Goal: Task Accomplishment & Management: Complete application form

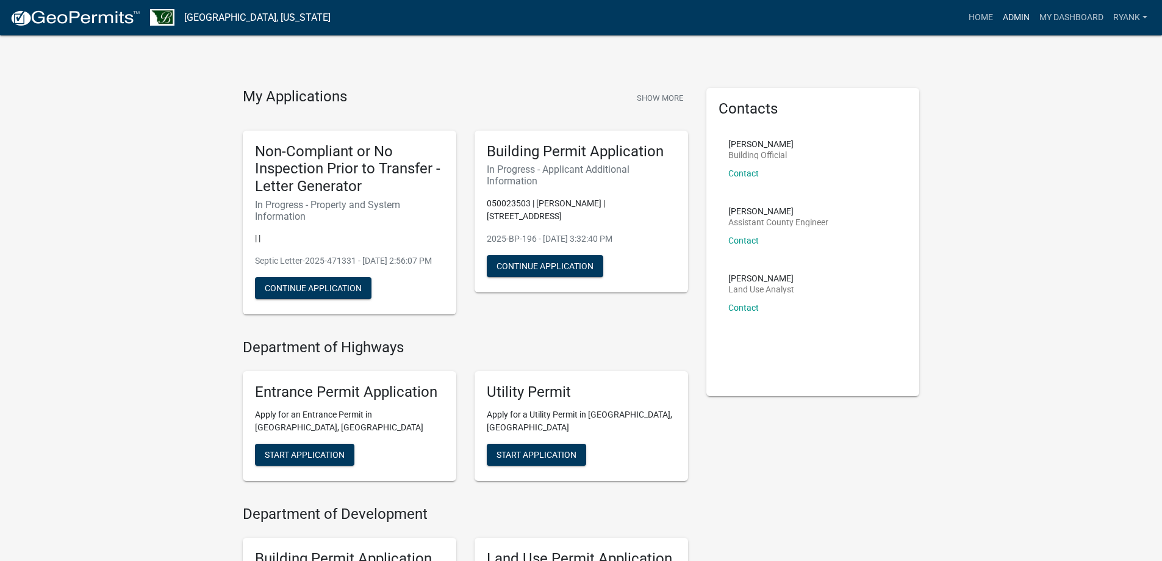
click at [1011, 17] on link "Admin" at bounding box center [1016, 17] width 37 height 23
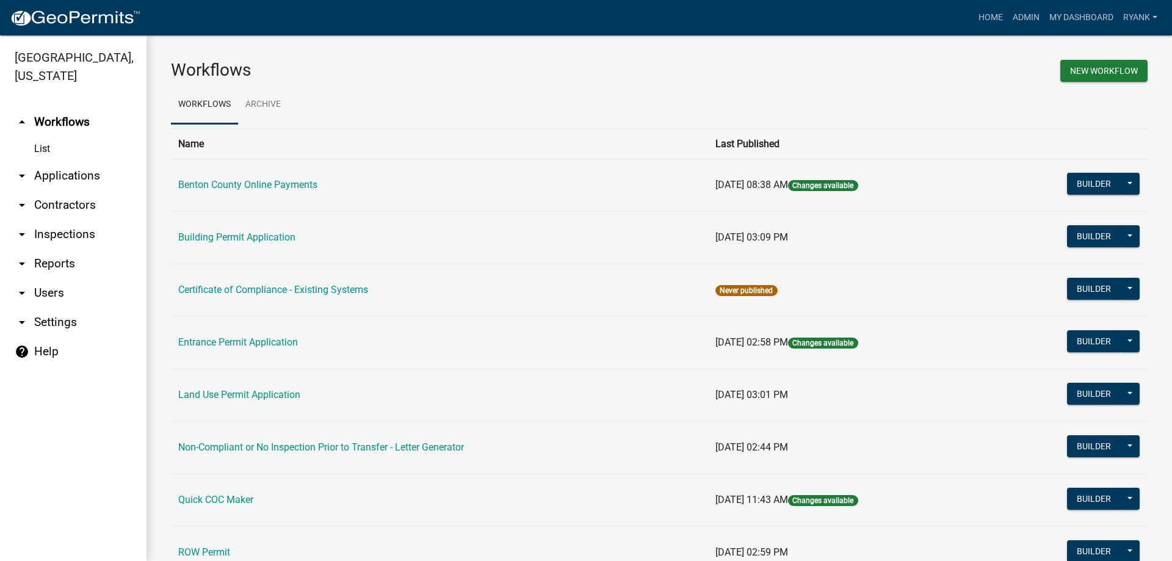
click at [83, 174] on link "arrow_drop_down Applications" at bounding box center [73, 175] width 146 height 29
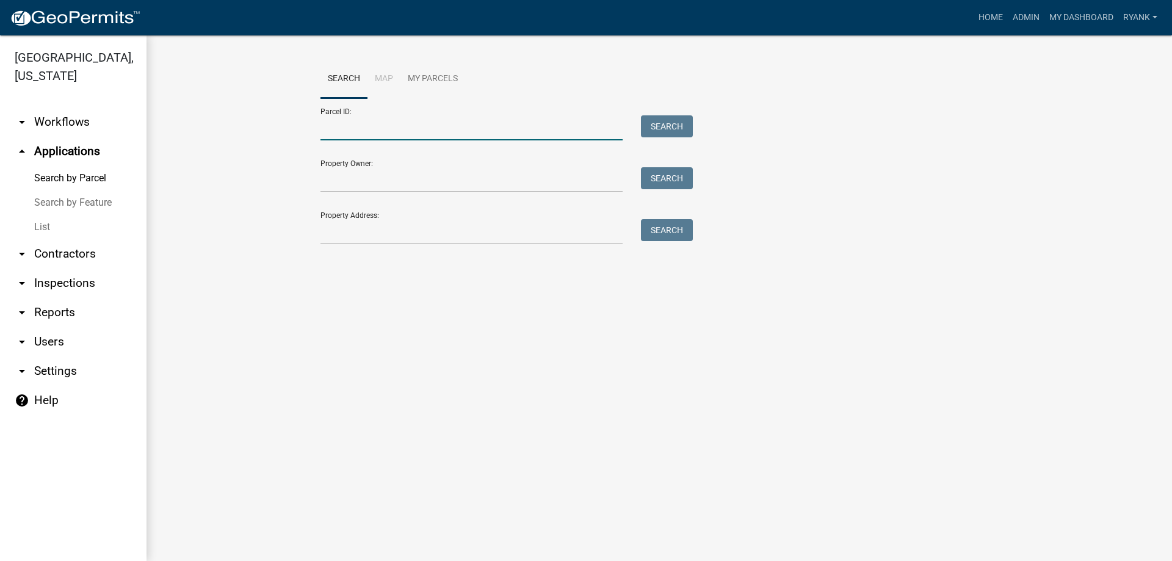
click at [368, 128] on input "Parcel ID:" at bounding box center [471, 127] width 302 height 25
click at [327, 176] on input "Property Owner:" at bounding box center [471, 179] width 302 height 25
click at [82, 15] on img at bounding box center [75, 18] width 131 height 18
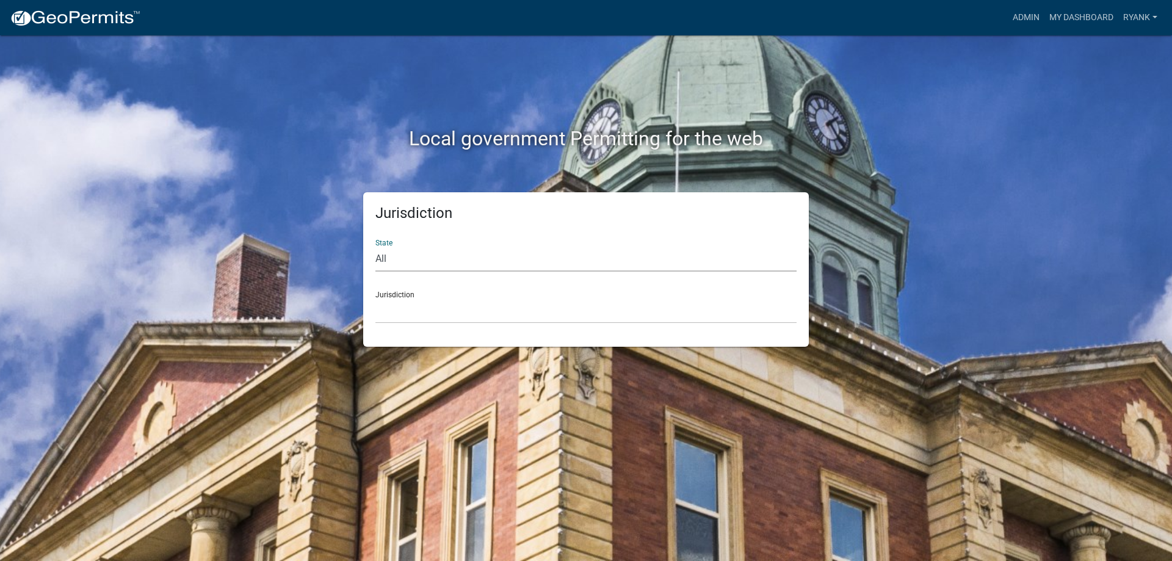
click at [549, 261] on select "All Colorado Georgia Indiana Iowa Kansas Minnesota Ohio South Carolina Wisconsin" at bounding box center [585, 259] width 421 height 25
select select "Minnesota"
click at [375, 247] on select "All Colorado Georgia Indiana Iowa Kansas Minnesota Ohio South Carolina Wisconsin" at bounding box center [585, 259] width 421 height 25
click at [467, 318] on select "Becker County, Minnesota Benton County, Minnesota Carlton County, Minnesota Cit…" at bounding box center [585, 310] width 421 height 25
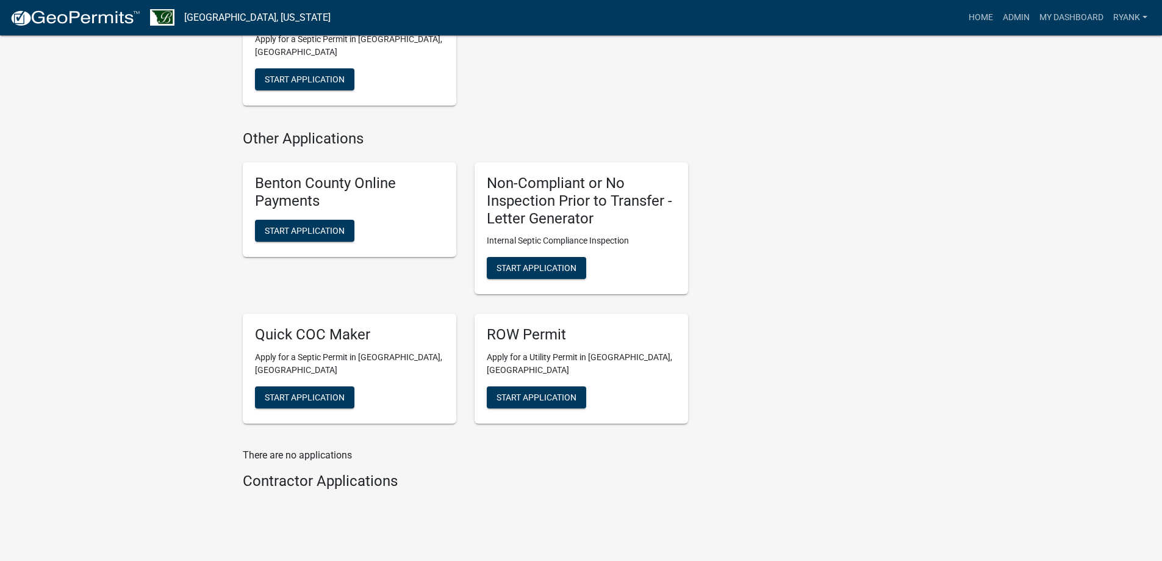
scroll to position [671, 0]
click at [528, 272] on span "Start Application" at bounding box center [537, 267] width 80 height 10
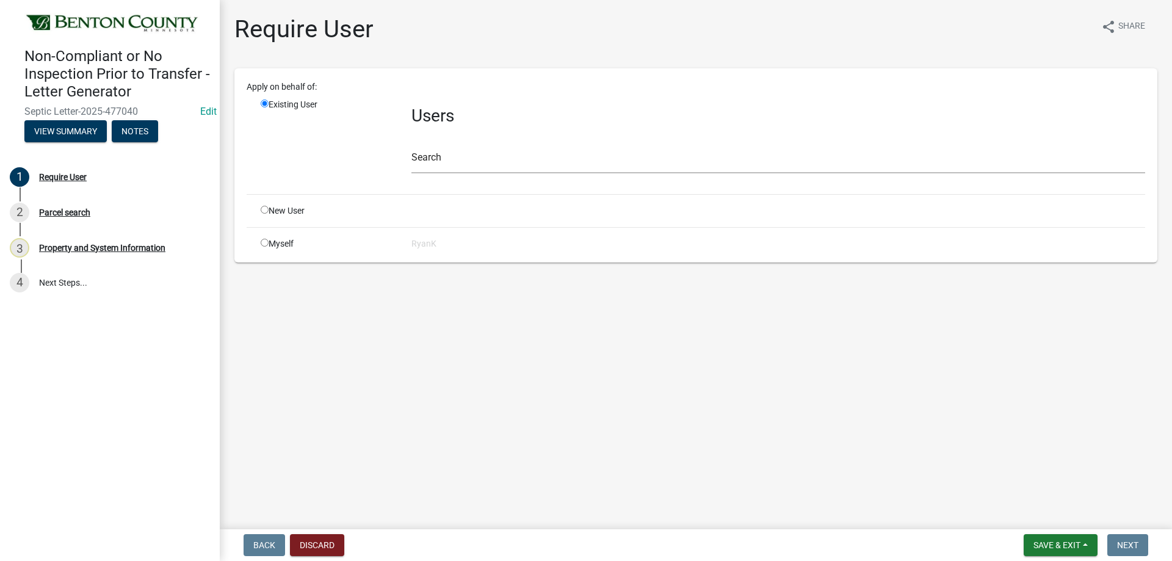
click at [265, 242] on input "radio" at bounding box center [265, 243] width 8 height 8
radio input "true"
radio input "false"
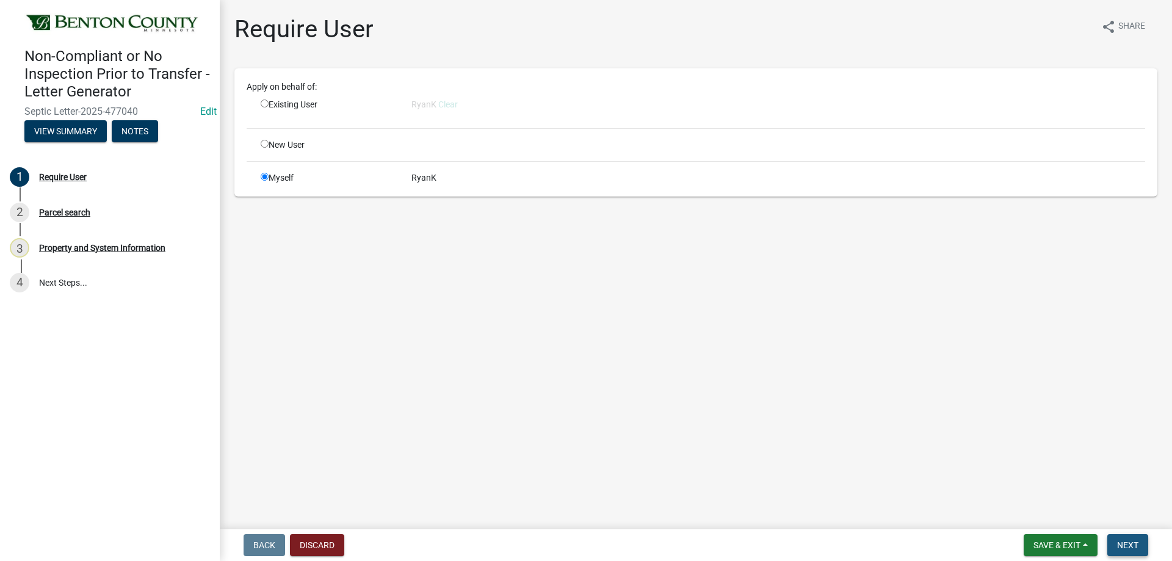
click at [1125, 536] on button "Next" at bounding box center [1127, 545] width 41 height 22
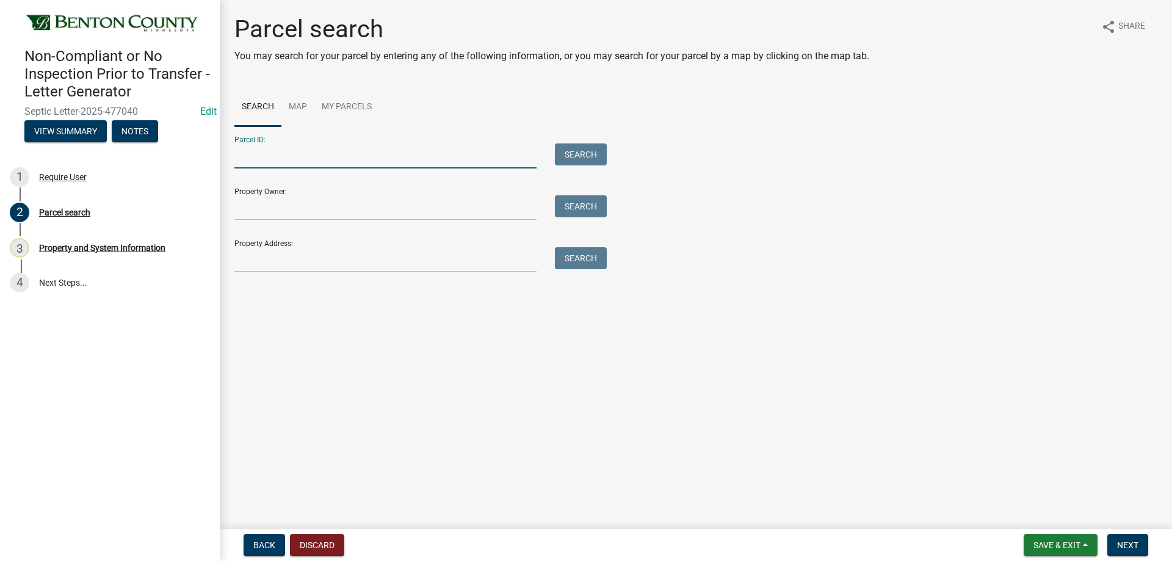
click at [297, 151] on input "Parcel ID:" at bounding box center [385, 155] width 302 height 25
type input "020047301"
click at [565, 151] on button "Search" at bounding box center [581, 154] width 52 height 22
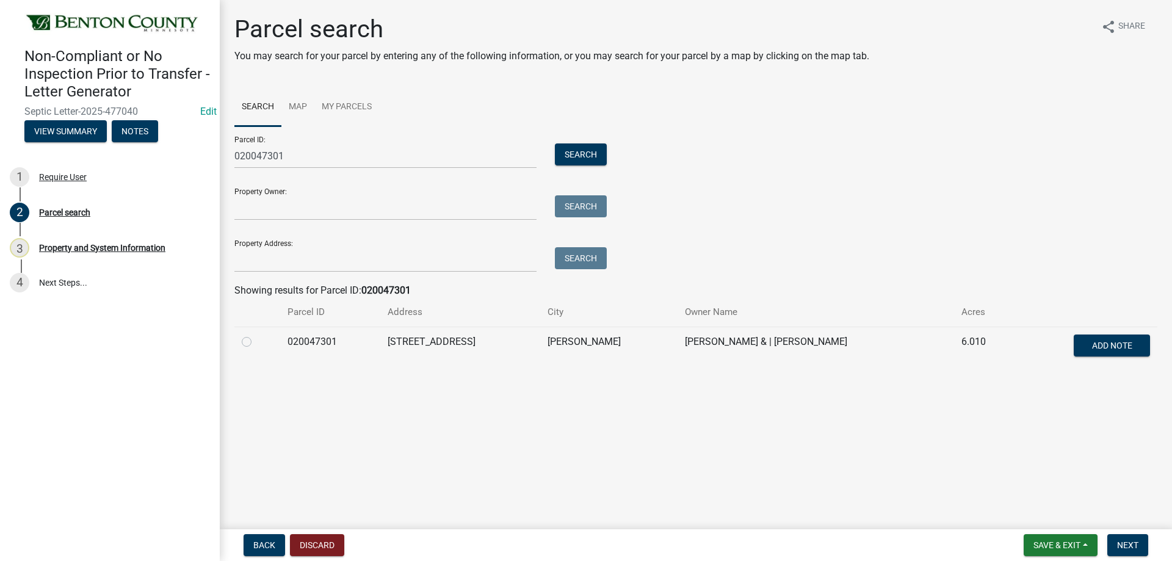
click at [256, 334] on label at bounding box center [256, 334] width 0 height 0
click at [256, 342] on input "radio" at bounding box center [260, 338] width 8 height 8
radio input "true"
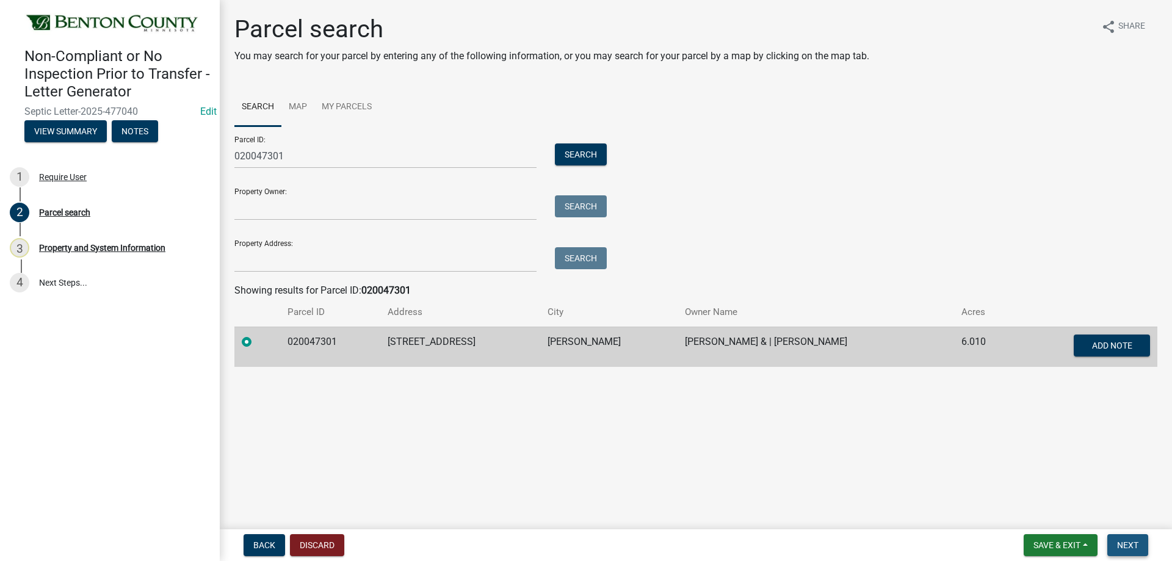
click at [1128, 535] on button "Next" at bounding box center [1127, 545] width 41 height 22
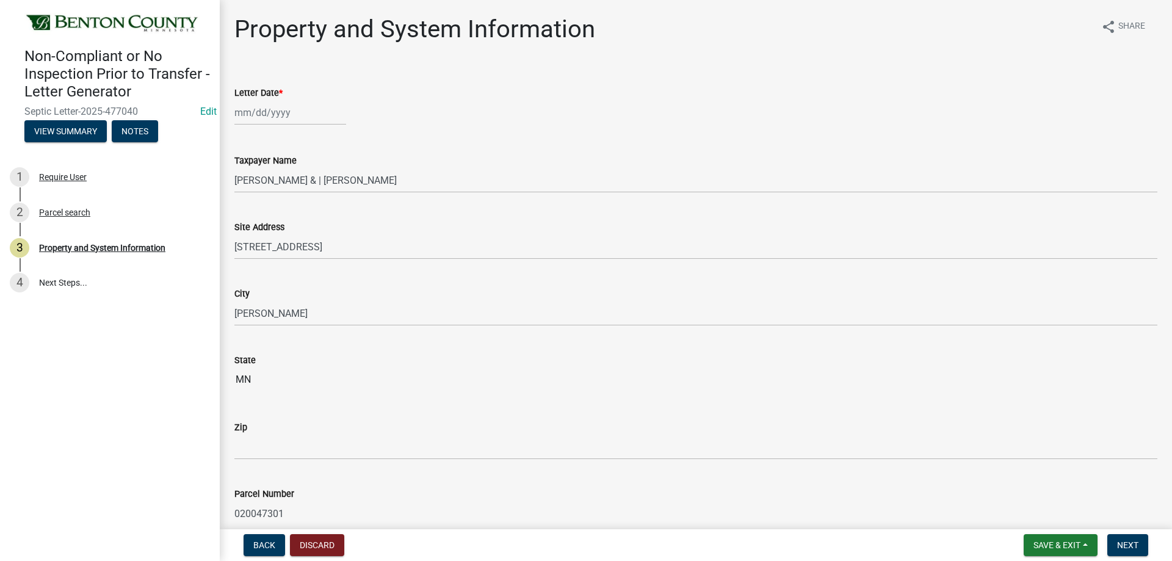
select select "9"
select select "2025"
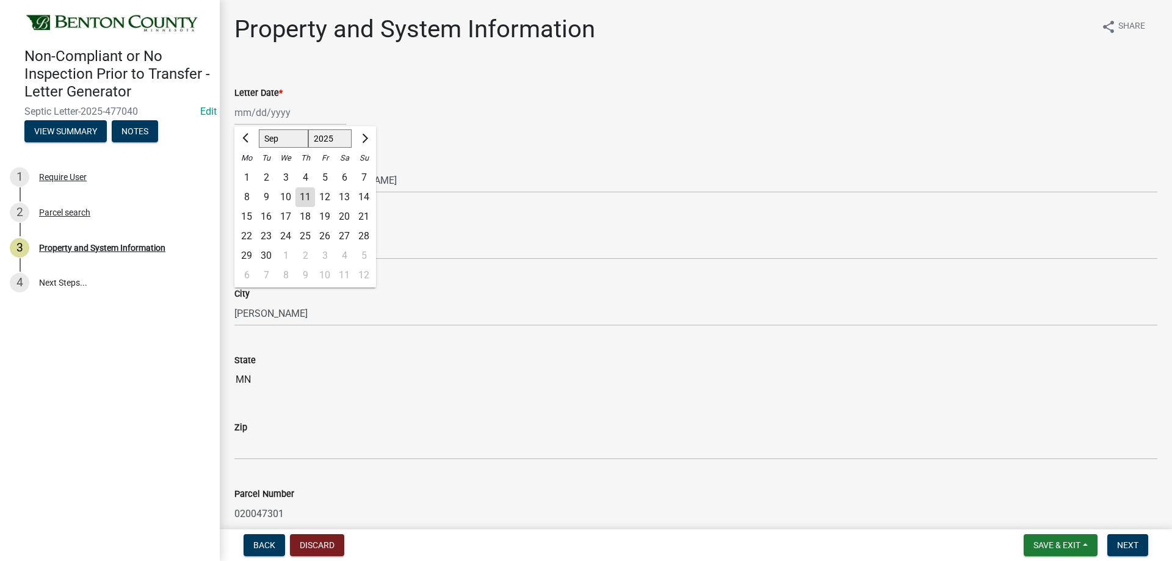
click at [278, 115] on div "Jan Feb Mar Apr May Jun Jul Aug Sep Oct Nov Dec 1525 1526 1527 1528 1529 1530 1…" at bounding box center [290, 112] width 112 height 25
click at [306, 195] on div "11" at bounding box center [305, 197] width 20 height 20
type input "[DATE]"
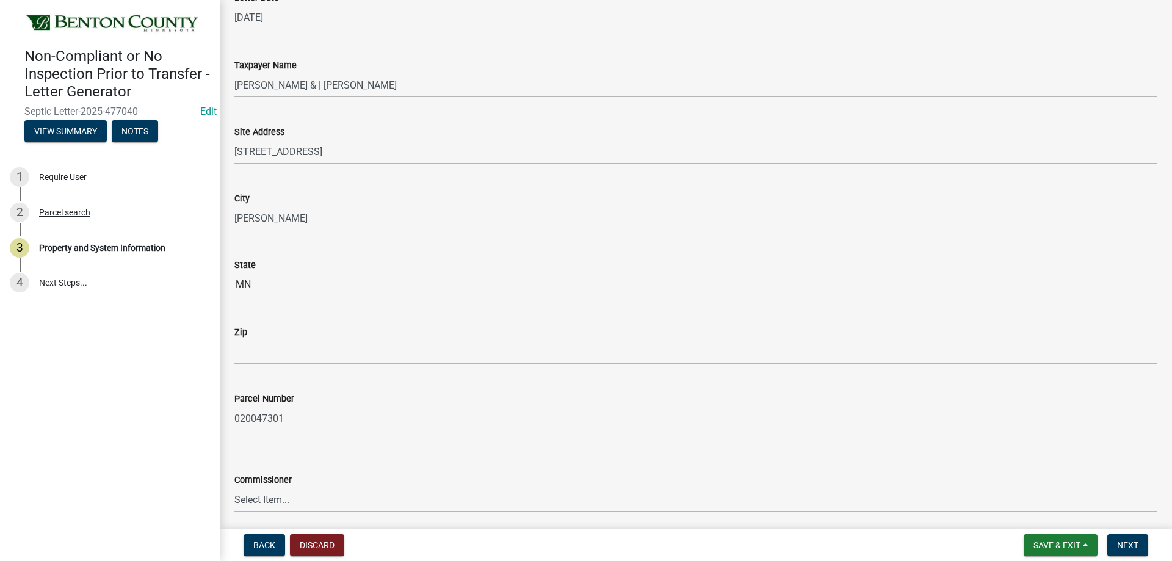
scroll to position [122, 0]
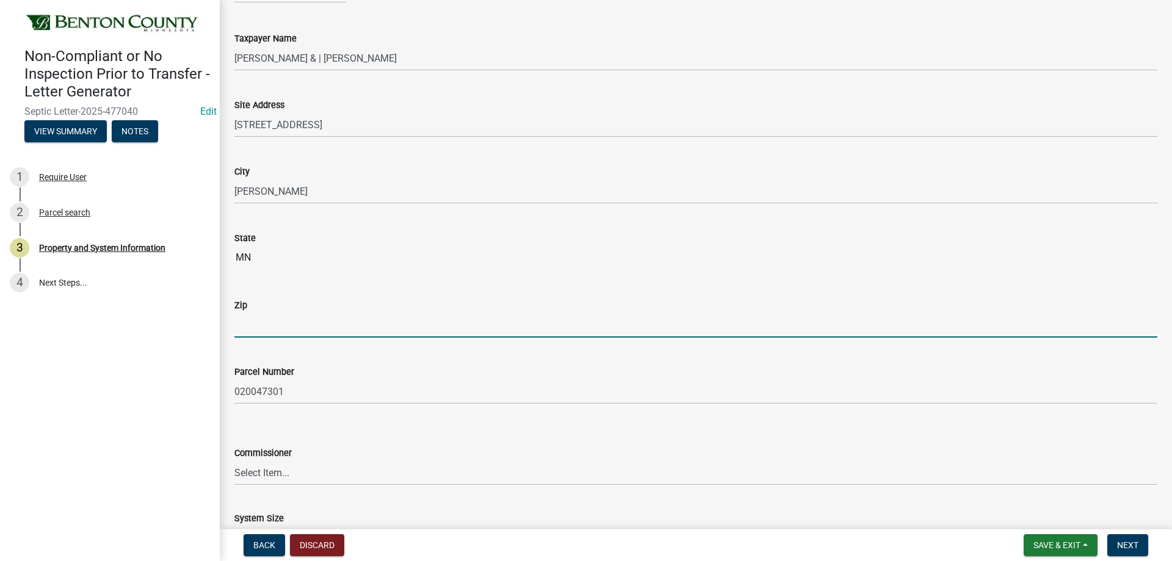
click at [306, 331] on input "Zip" at bounding box center [695, 324] width 923 height 25
type input "56329"
click at [633, 268] on input "MN" at bounding box center [695, 257] width 923 height 24
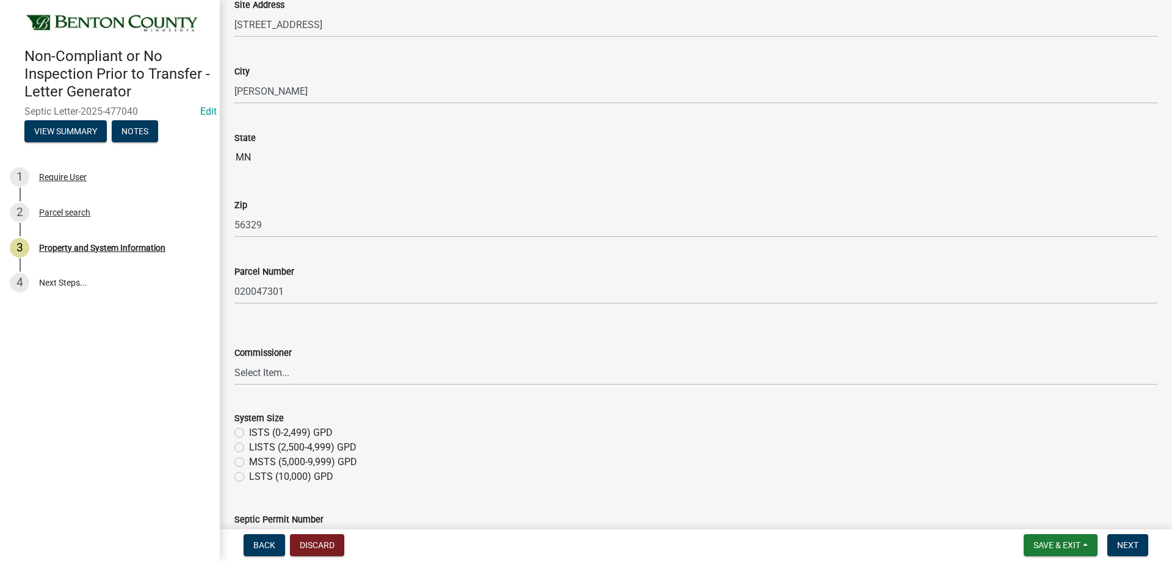
scroll to position [244, 0]
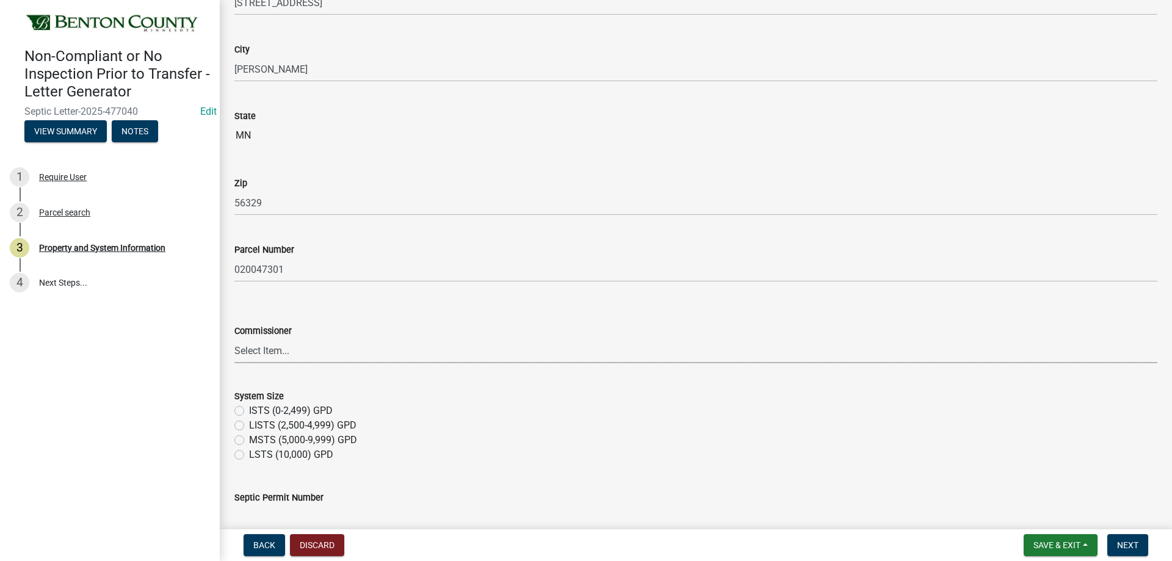
click at [278, 351] on select "Select Item... Scott Johnson, District 1 Ed Popp, District 2 Steve Heinen, Dist…" at bounding box center [695, 350] width 923 height 25
click at [234, 338] on select "Select Item... Scott Johnson, District 1 Ed Popp, District 2 Steve Heinen, Dist…" at bounding box center [695, 350] width 923 height 25
select select "6f9da9ae-1880-4fbb-8f8d-476d86375261"
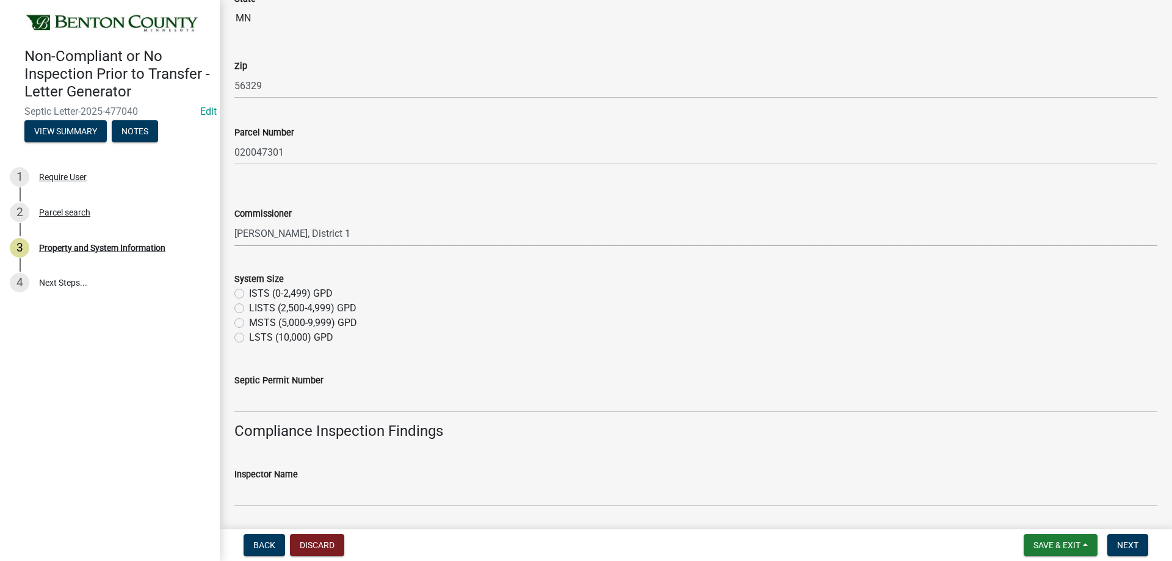
scroll to position [366, 0]
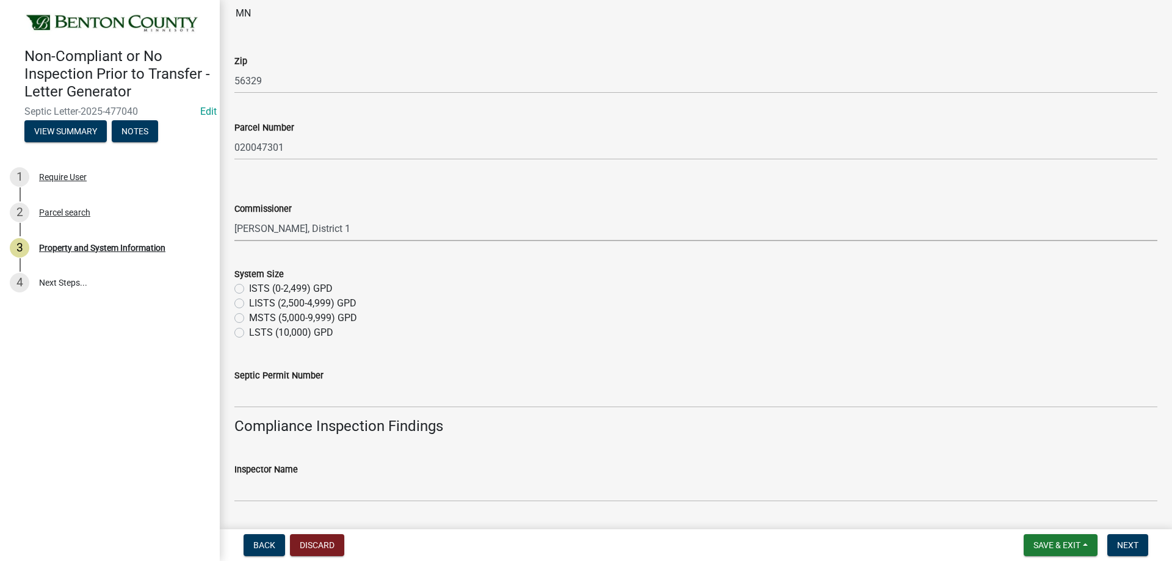
click at [249, 286] on label "ISTS (0-2,499) GPD" at bounding box center [291, 288] width 84 height 15
click at [249, 286] on input "ISTS (0-2,499) GPD" at bounding box center [253, 285] width 8 height 8
radio input "true"
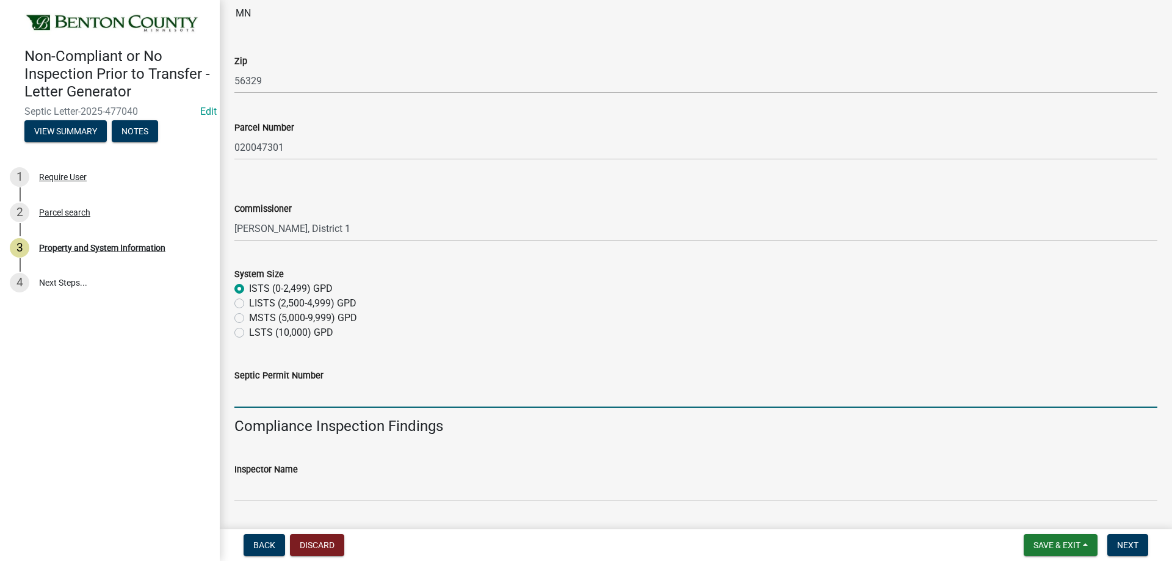
click at [254, 401] on input "Septic Permit Number" at bounding box center [695, 395] width 923 height 25
click at [268, 405] on input "Septic Permit Number" at bounding box center [695, 395] width 923 height 25
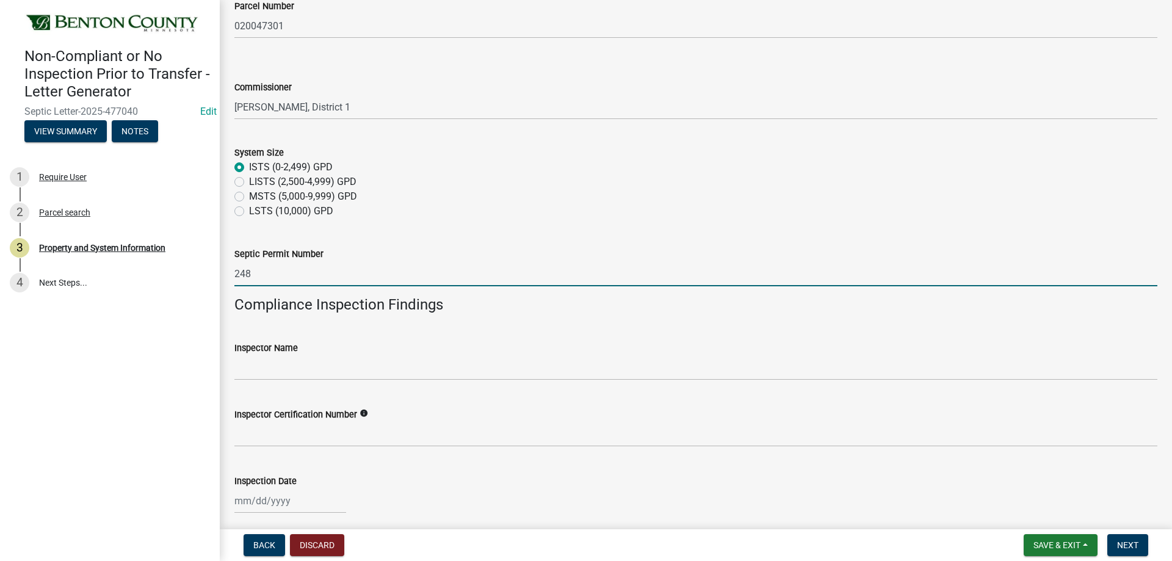
scroll to position [488, 0]
type input "248"
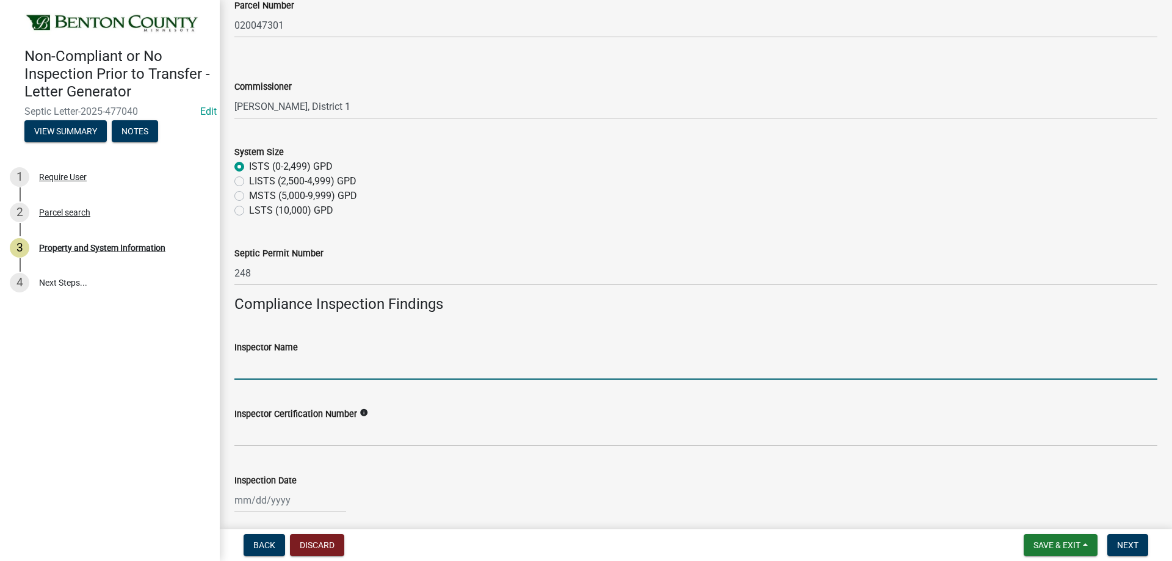
click at [256, 361] on input "Inspector Name" at bounding box center [695, 367] width 923 height 25
type input "Jesse Hagemeier"
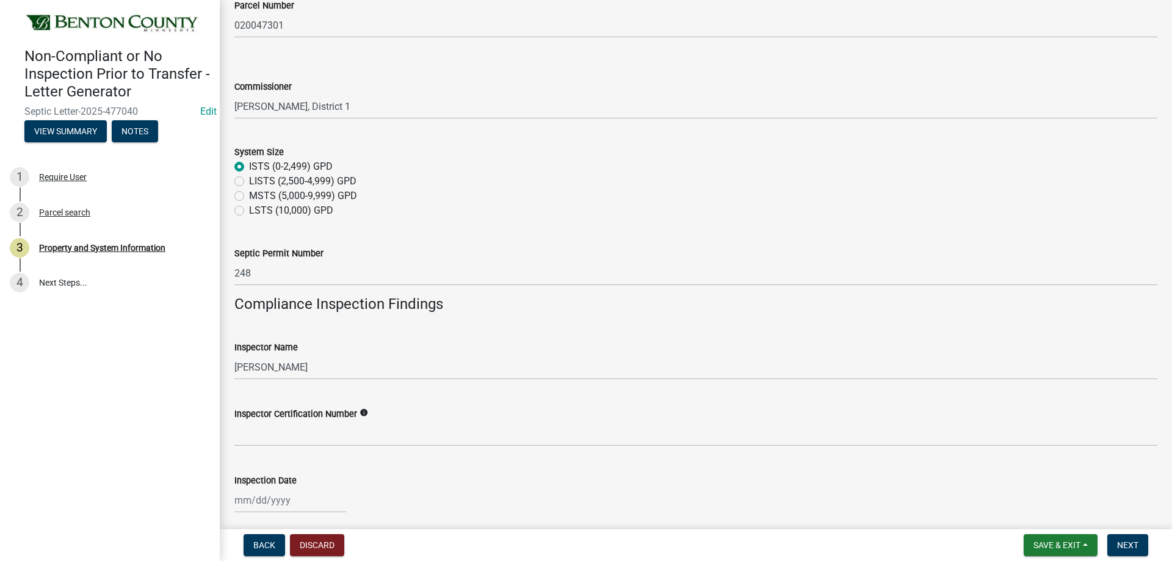
drag, startPoint x: 273, startPoint y: 450, endPoint x: 272, endPoint y: 428, distance: 21.4
click at [273, 449] on wm-data-entity-input "Inspector Certification Number info" at bounding box center [695, 422] width 923 height 67
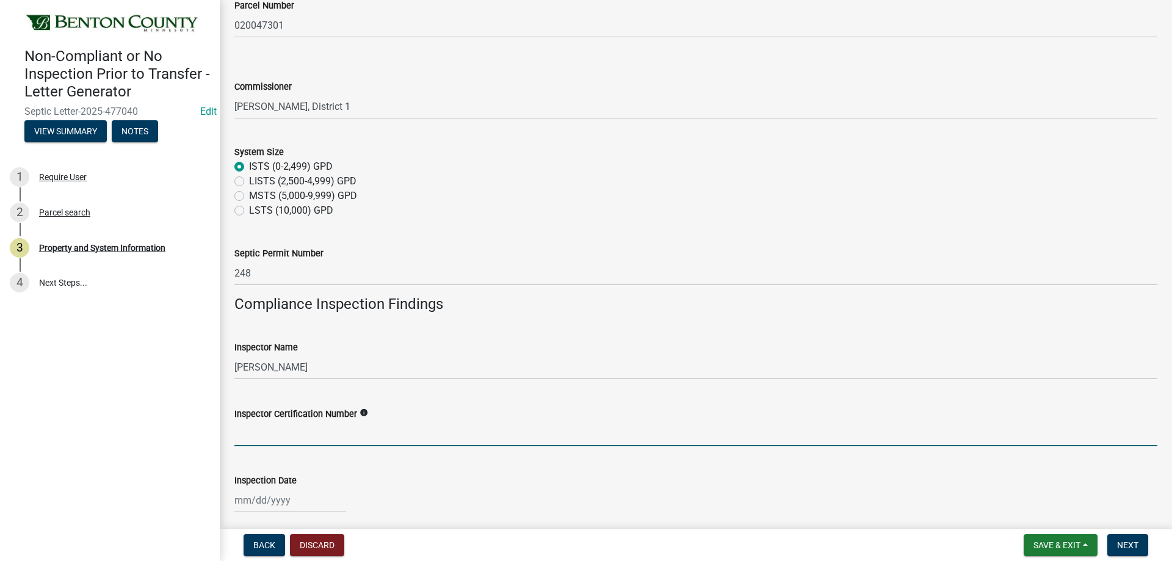
click at [272, 429] on input "Inspector Certification Number" at bounding box center [695, 433] width 923 height 25
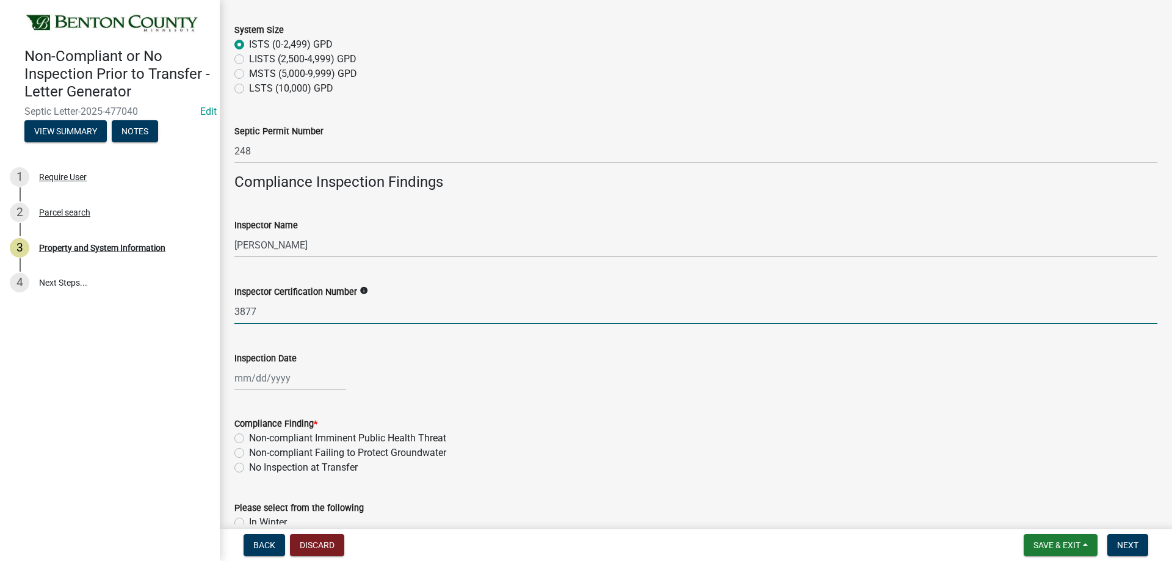
type input "3877"
click at [259, 381] on div at bounding box center [290, 378] width 112 height 25
select select "9"
select select "2025"
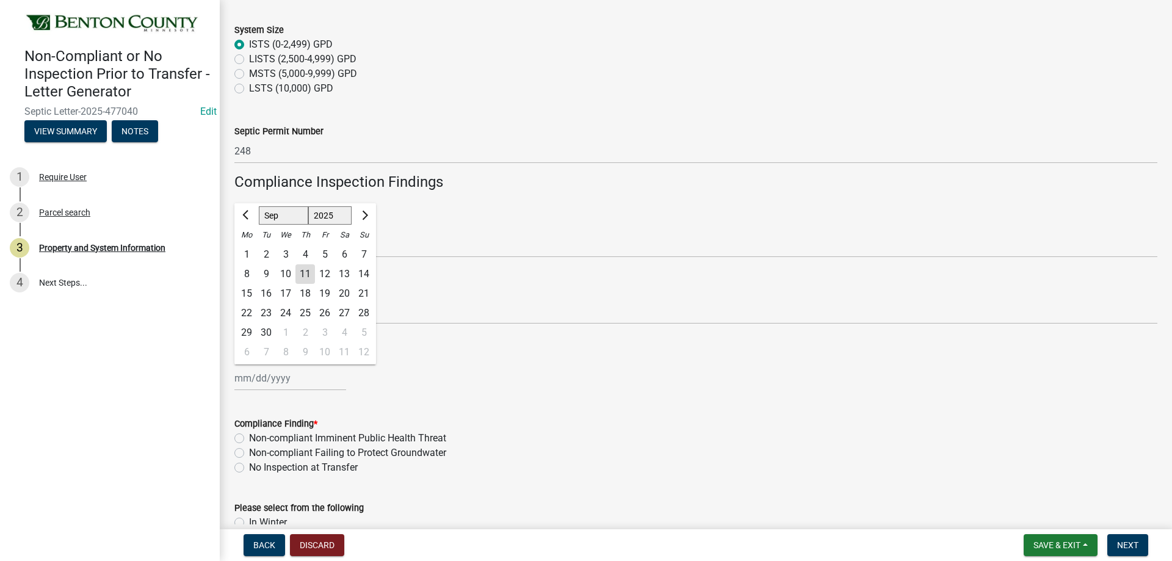
click at [306, 276] on div "11" at bounding box center [305, 274] width 20 height 20
type input "[DATE]"
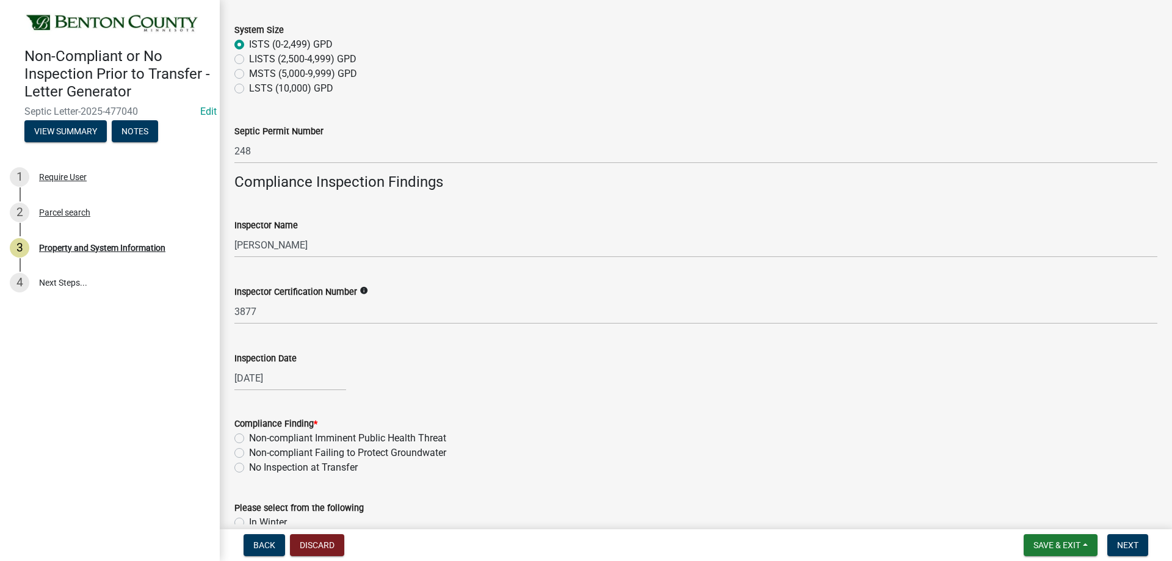
select select "9"
select select "2025"
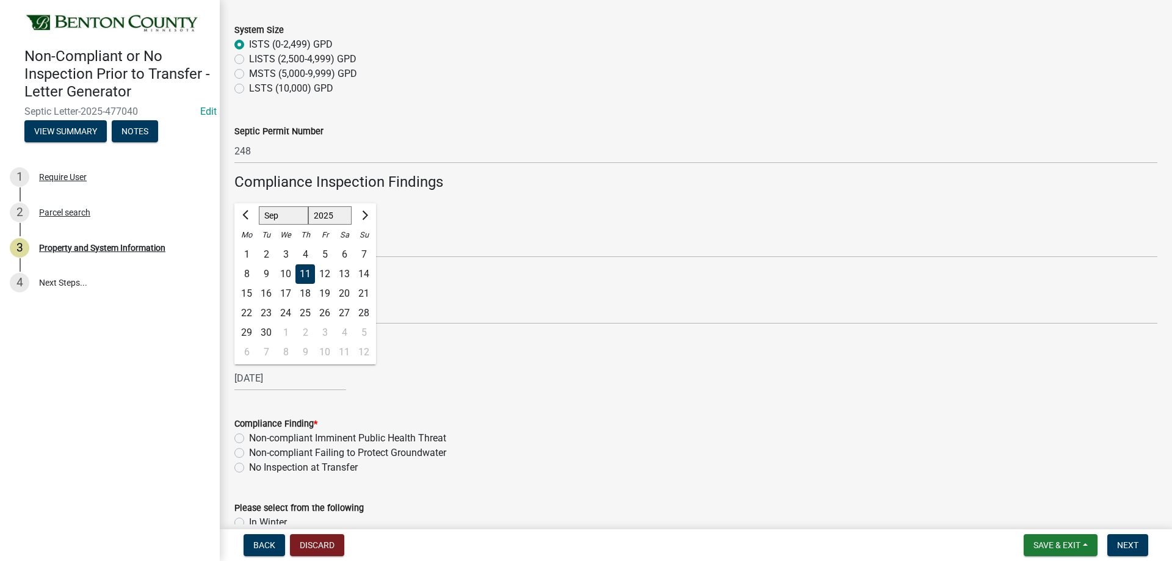
click at [285, 374] on div "09/11/2025 Jan Feb Mar Apr May Jun Jul Aug Sep Oct Nov Dec 1525 1526 1527 1528 …" at bounding box center [290, 378] width 112 height 25
click at [306, 254] on div "4" at bounding box center [305, 255] width 20 height 20
type input "09/04/2025"
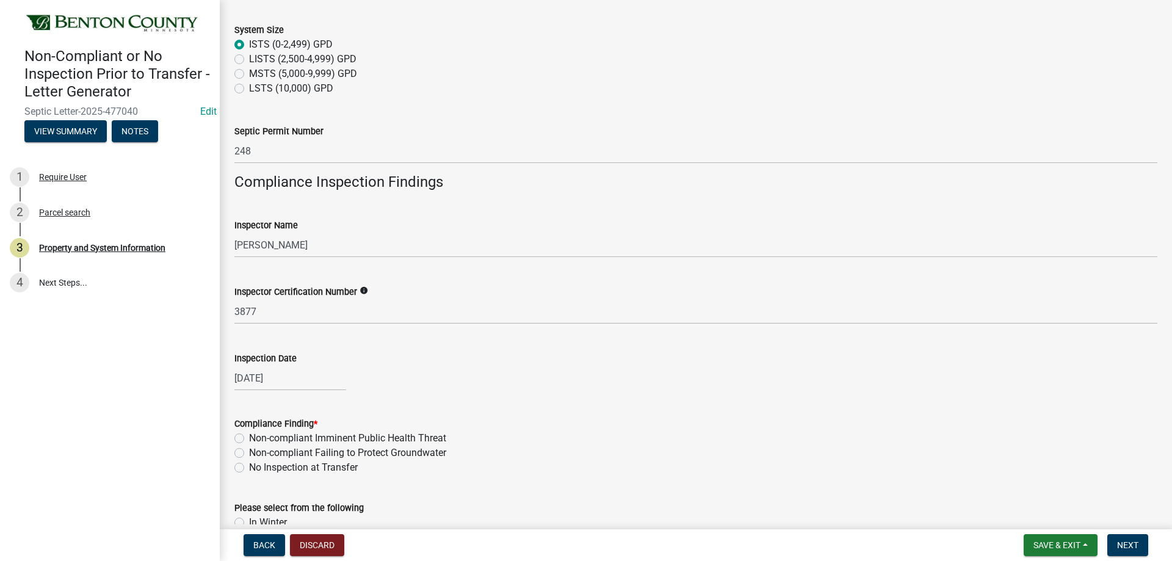
click at [249, 453] on label "Non-compliant Failing to Protect Groundwater" at bounding box center [347, 452] width 197 height 15
click at [249, 453] on input "Non-compliant Failing to Protect Groundwater" at bounding box center [253, 449] width 8 height 8
radio input "true"
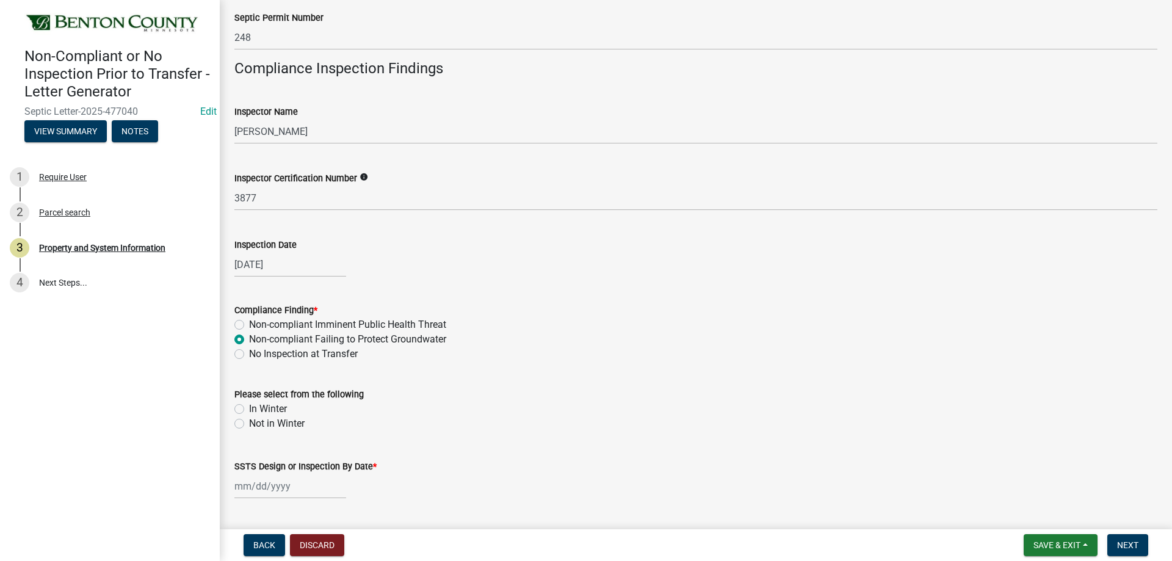
scroll to position [732, 0]
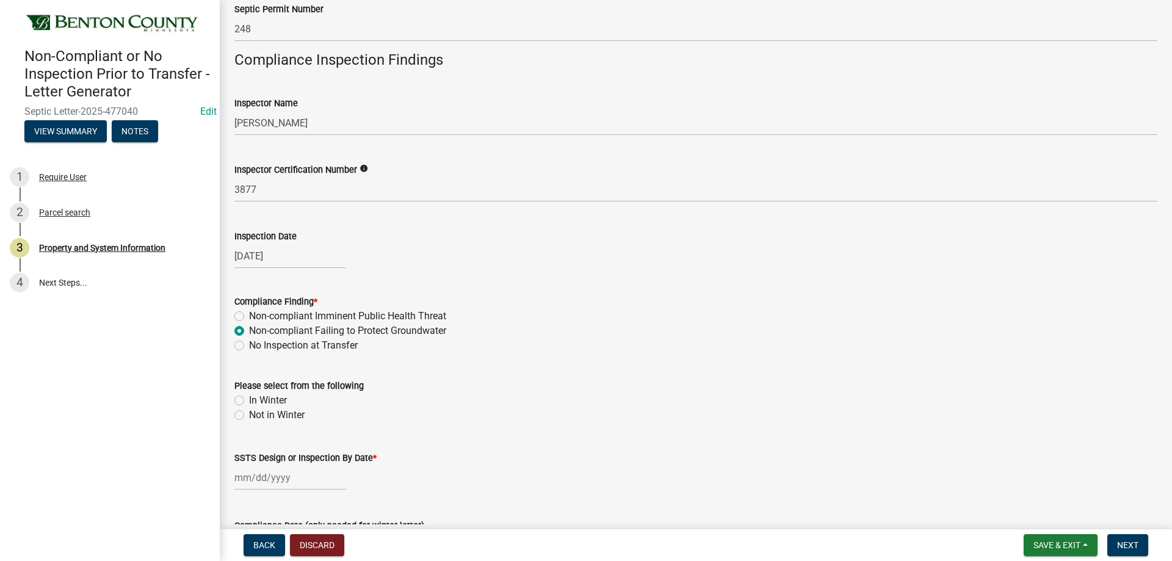
click at [249, 416] on label "Not in Winter" at bounding box center [277, 415] width 56 height 15
click at [249, 416] on input "Not in Winter" at bounding box center [253, 412] width 8 height 8
radio input "true"
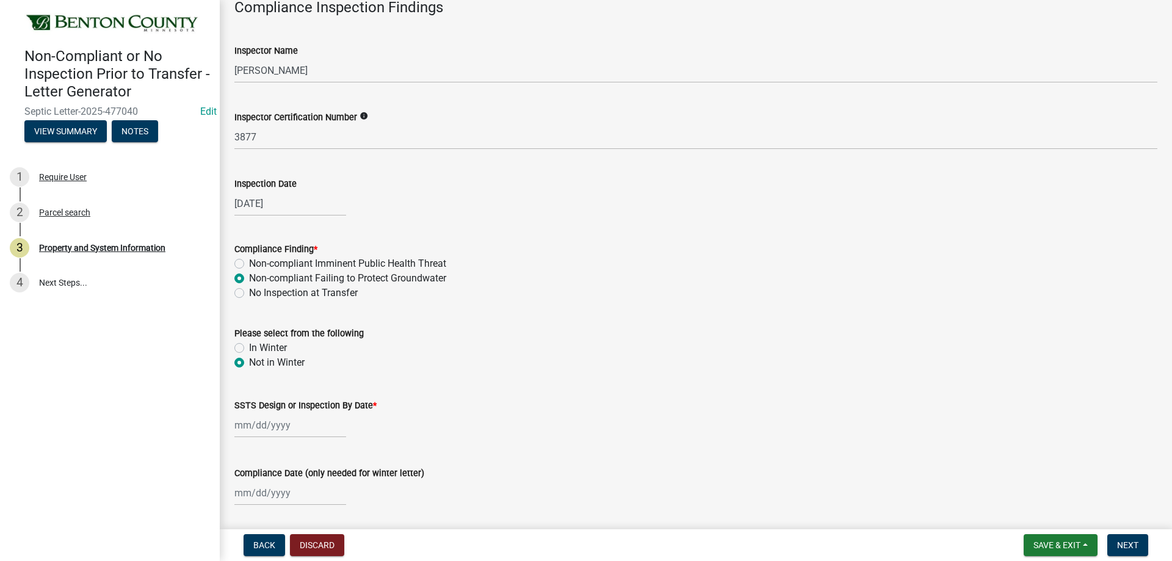
scroll to position [854, 0]
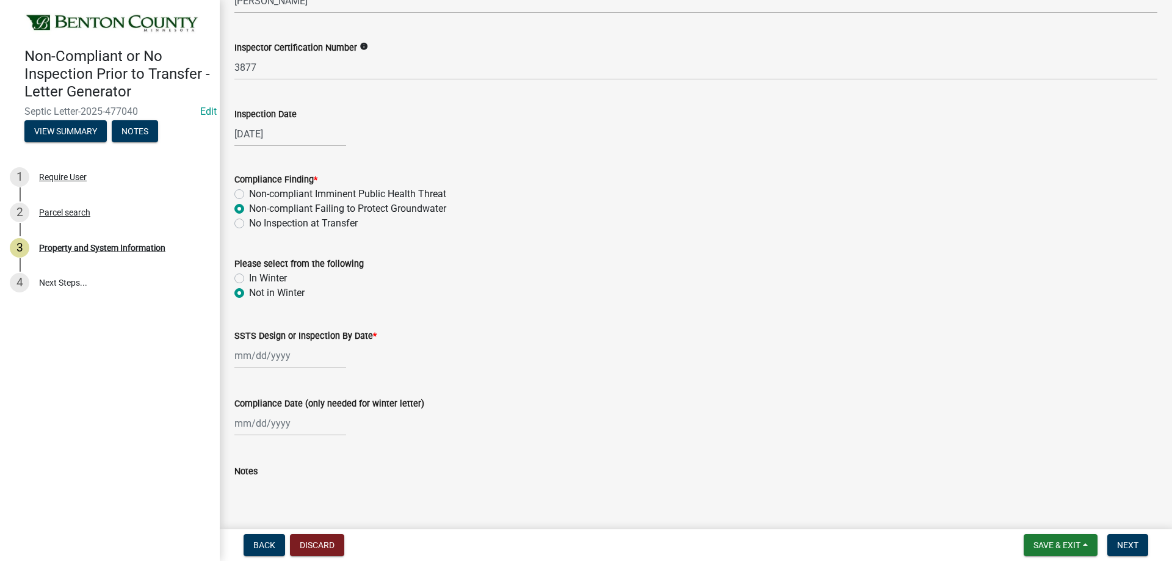
click at [262, 358] on div at bounding box center [290, 355] width 112 height 25
select select "9"
select select "2025"
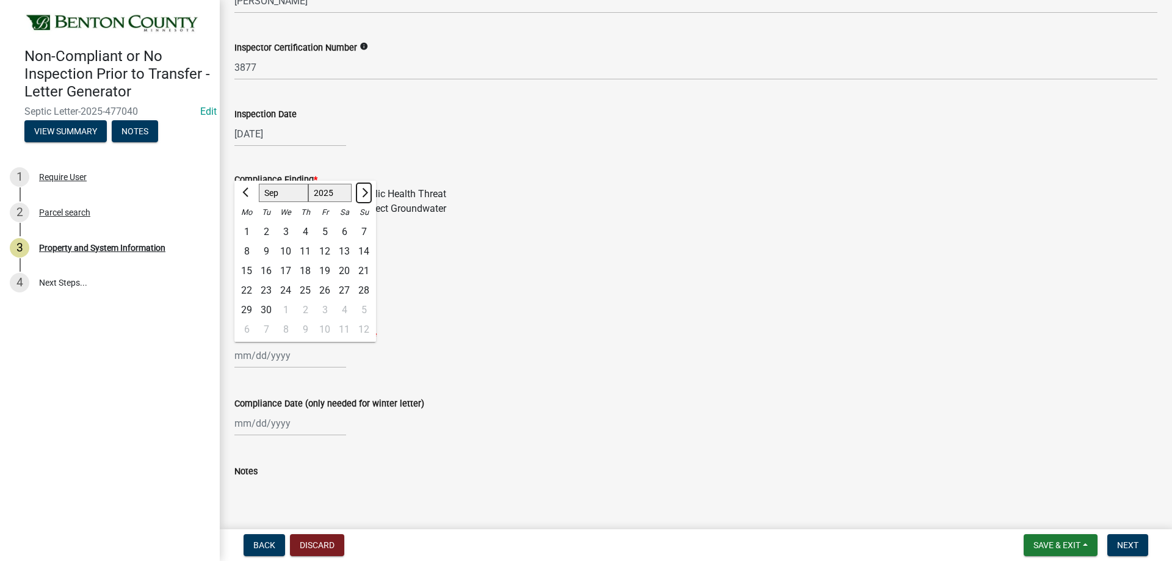
click at [364, 193] on span "Next month" at bounding box center [363, 192] width 9 height 9
select select "10"
click at [247, 269] on div "13" at bounding box center [247, 271] width 20 height 20
type input "[DATE]"
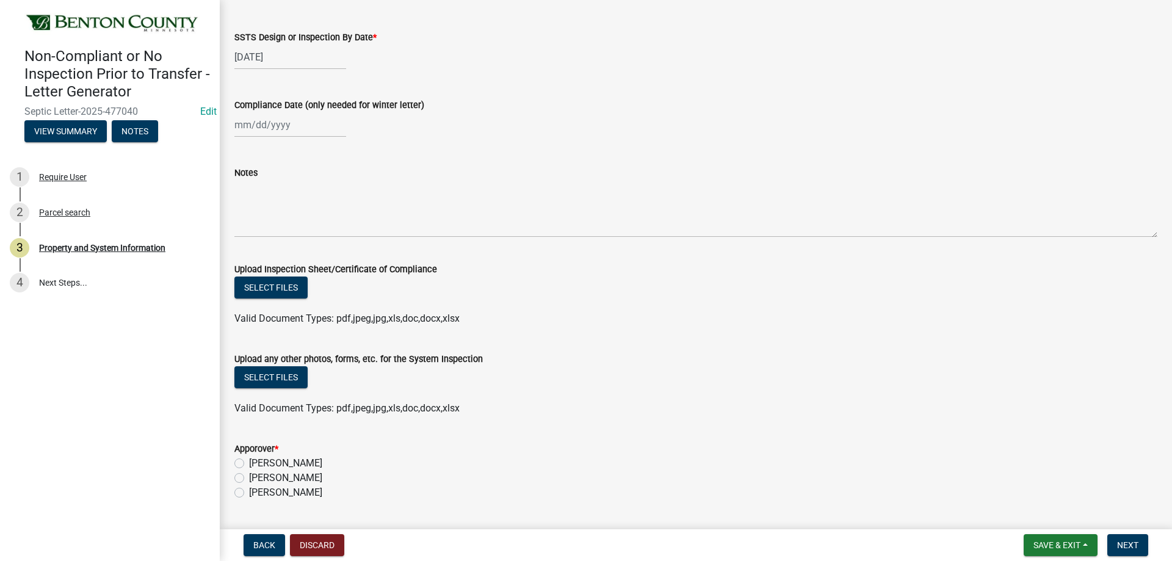
scroll to position [1159, 0]
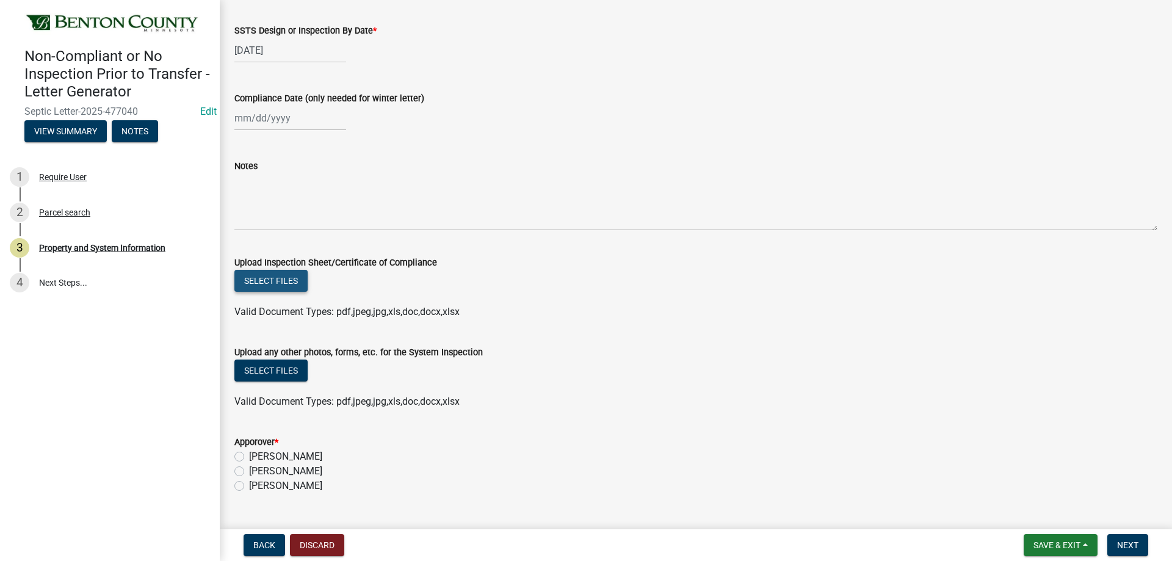
click at [282, 278] on button "Select files" at bounding box center [270, 281] width 73 height 22
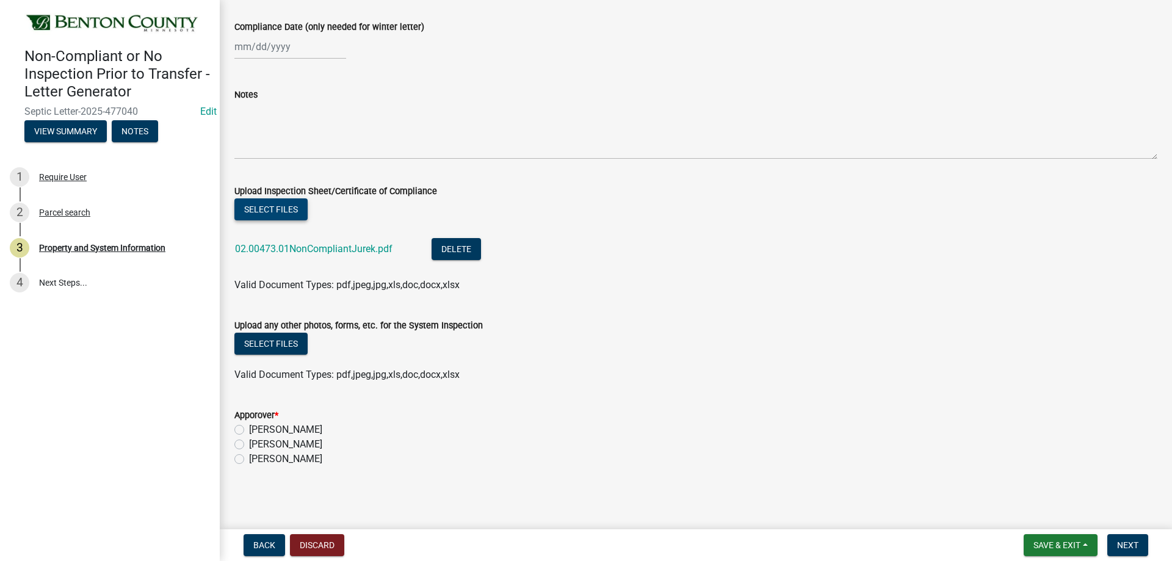
scroll to position [1231, 0]
click at [249, 459] on label "[PERSON_NAME]" at bounding box center [285, 458] width 73 height 15
click at [249, 459] on input "[PERSON_NAME]" at bounding box center [253, 455] width 8 height 8
radio input "true"
click at [1136, 546] on span "Next" at bounding box center [1127, 545] width 21 height 10
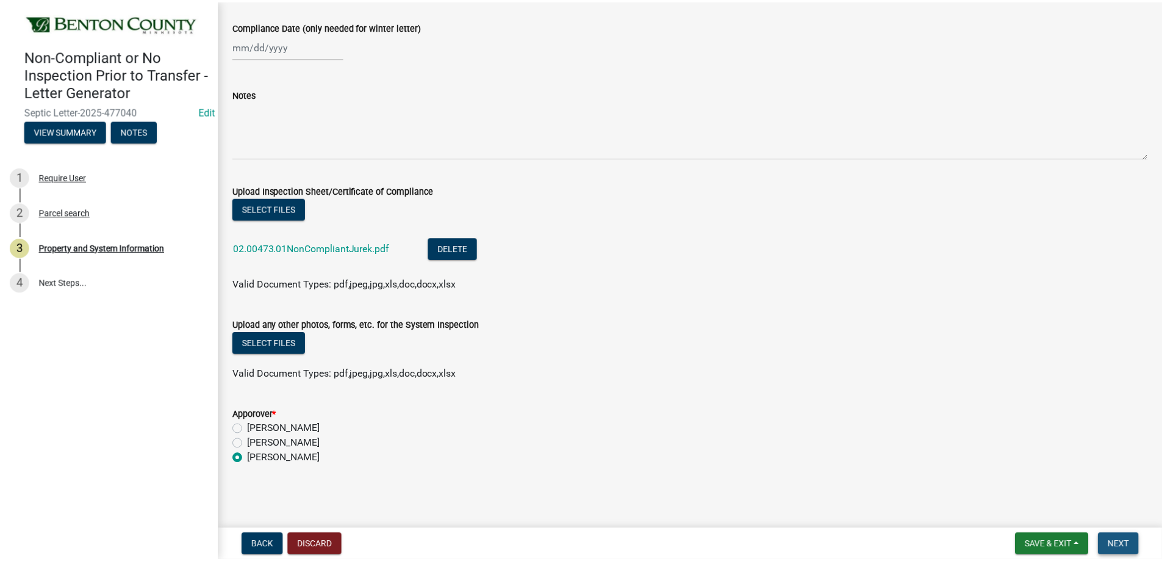
scroll to position [0, 0]
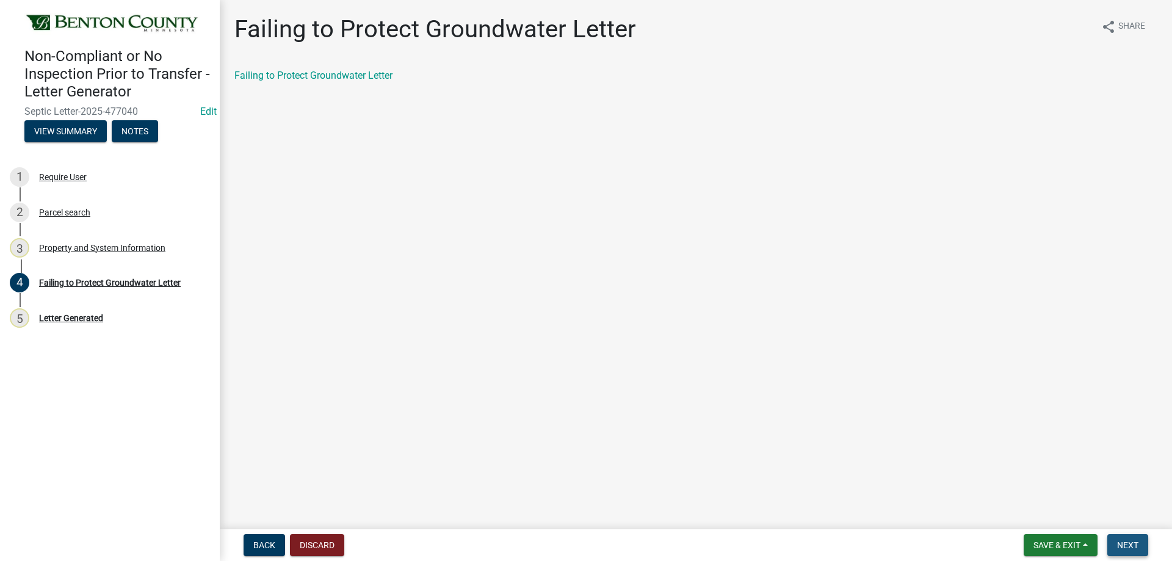
click at [1136, 546] on span "Next" at bounding box center [1127, 545] width 21 height 10
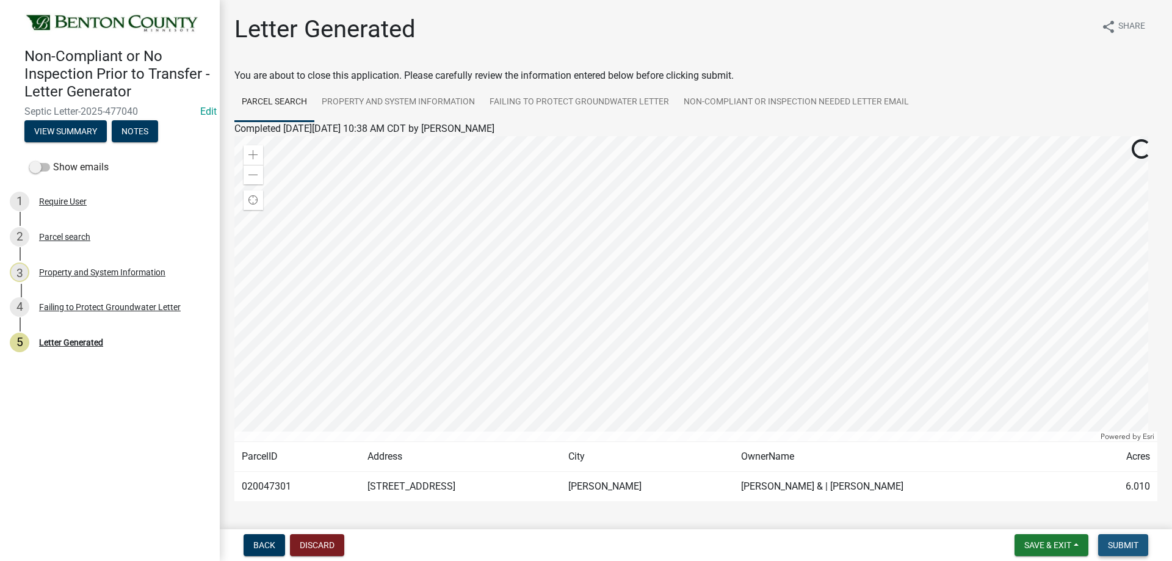
click at [1136, 546] on span "Submit" at bounding box center [1123, 545] width 31 height 10
